Goal: Check status: Check status

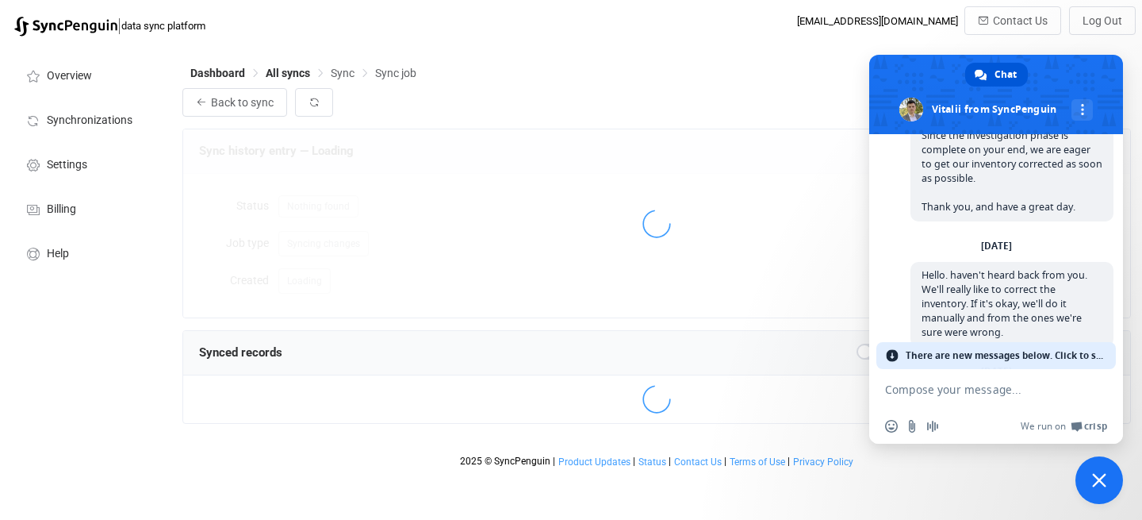
scroll to position [3139, 0]
